Goal: Task Accomplishment & Management: Use online tool/utility

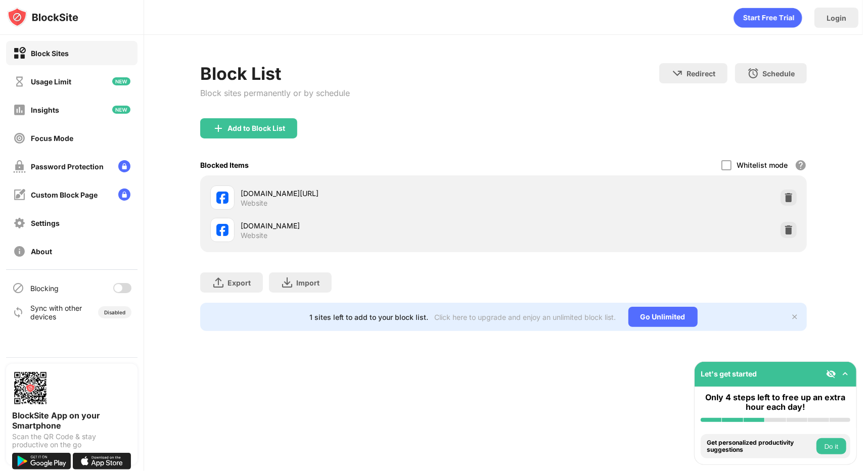
click at [117, 291] on div at bounding box center [118, 288] width 8 height 8
